Goal: Information Seeking & Learning: Learn about a topic

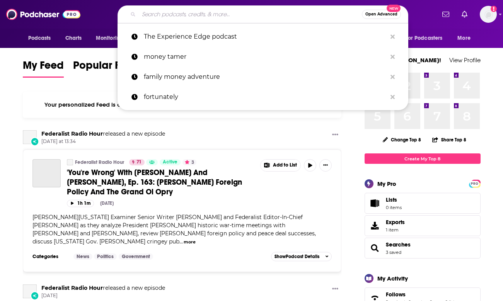
click at [266, 12] on input "Search podcasts, credits, & more..." at bounding box center [250, 14] width 223 height 12
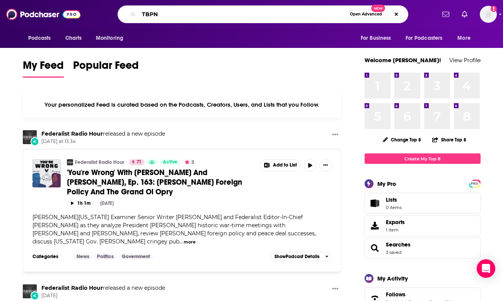
type input "TBPN"
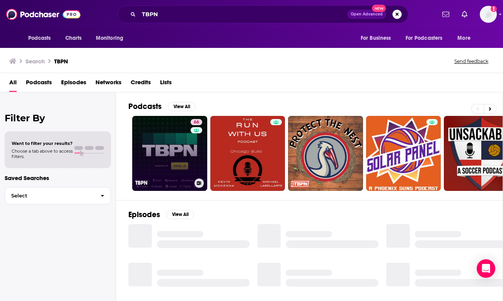
click at [166, 151] on link "66 TBPN" at bounding box center [169, 153] width 75 height 75
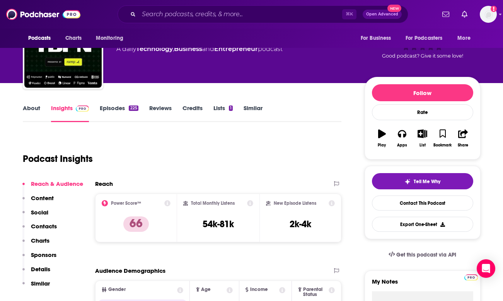
scroll to position [78, 0]
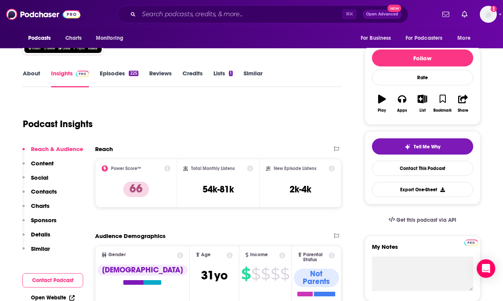
click at [114, 70] on link "Episodes 225" at bounding box center [119, 79] width 38 height 18
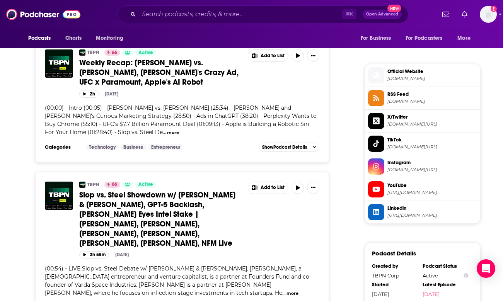
scroll to position [620, 0]
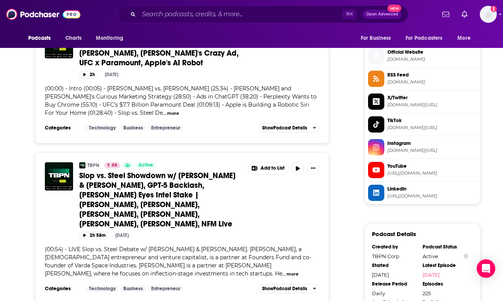
click at [219, 0] on div "Podcasts Charts Monitoring ⌘ K Open Advanced New For Business For Podcasters Mo…" at bounding box center [251, 14] width 503 height 29
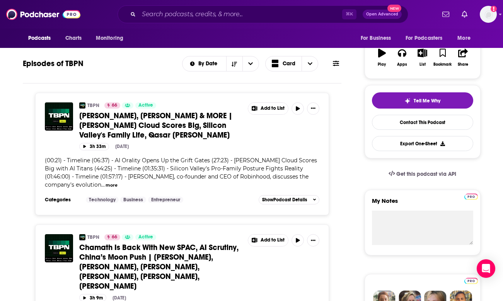
scroll to position [120, 0]
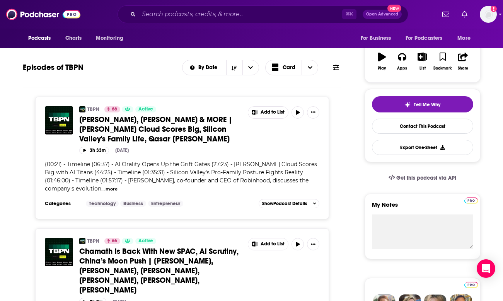
click at [121, 119] on span "[PERSON_NAME], [PERSON_NAME] & MORE | [PERSON_NAME] Cloud Scores Big, Silicon V…" at bounding box center [155, 129] width 153 height 29
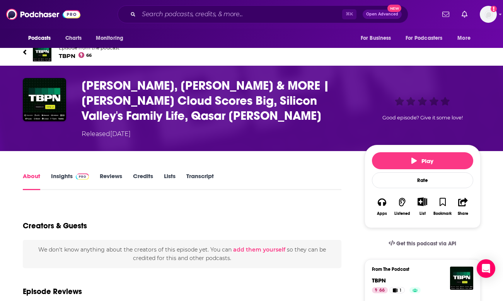
scroll to position [4, 0]
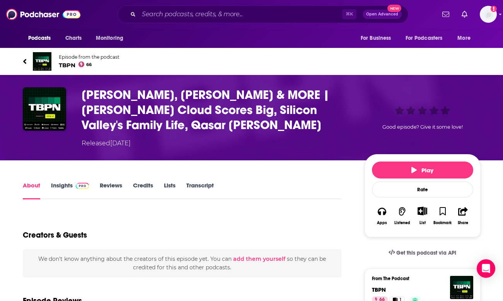
click at [74, 185] on span at bounding box center [81, 185] width 17 height 7
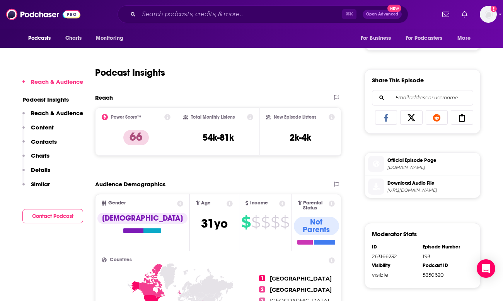
scroll to position [316, 0]
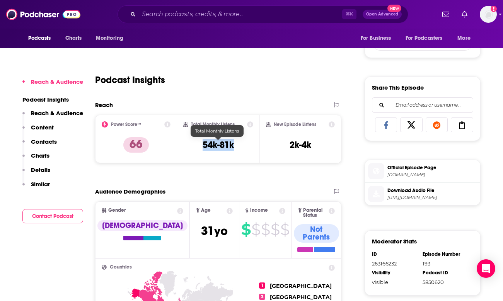
drag, startPoint x: 241, startPoint y: 145, endPoint x: 202, endPoint y: 145, distance: 39.8
click at [202, 145] on div "Total Monthly Listens 54k-81k" at bounding box center [218, 139] width 70 height 36
copy h3 "54k-81k"
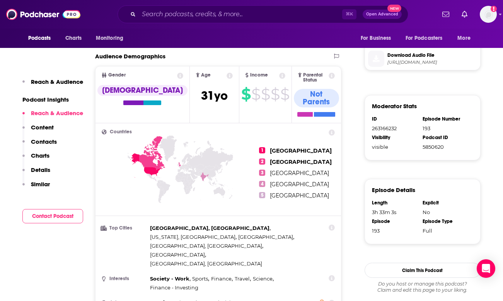
scroll to position [501, 0]
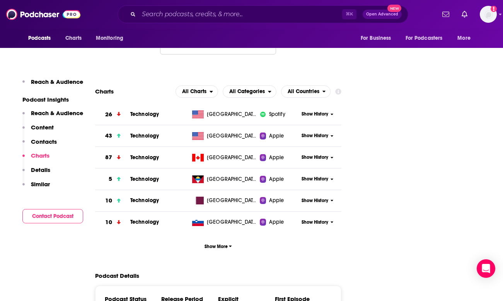
scroll to position [949, 0]
